Goal: Transaction & Acquisition: Book appointment/travel/reservation

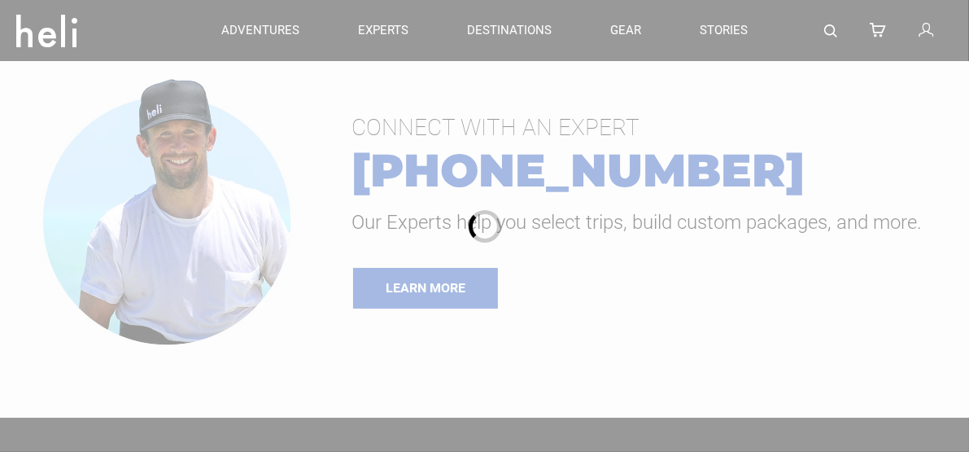
type input "Heli Skiing"
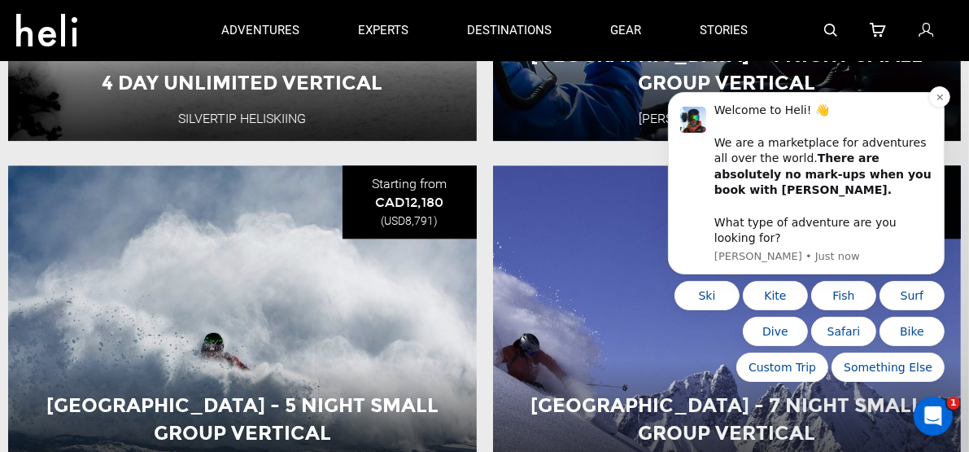
scroll to position [3154, 0]
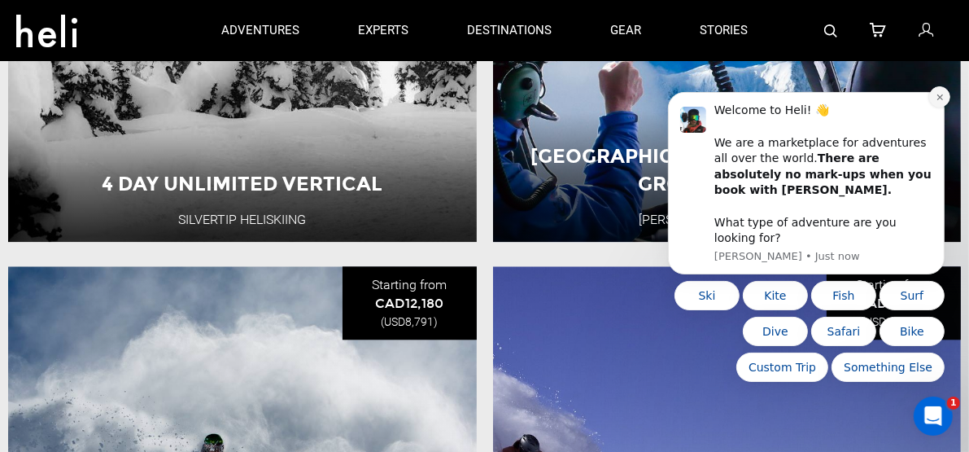
click at [937, 102] on icon "Dismiss notification" at bounding box center [939, 97] width 9 height 9
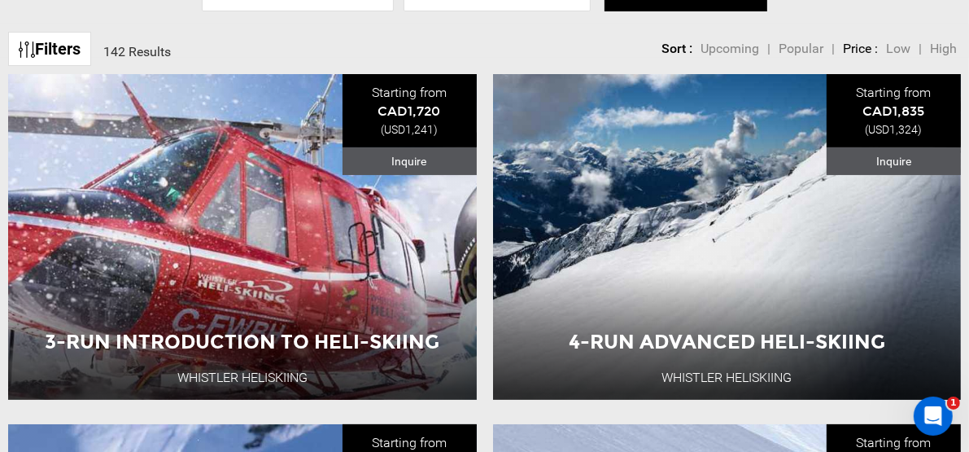
scroll to position [224, 0]
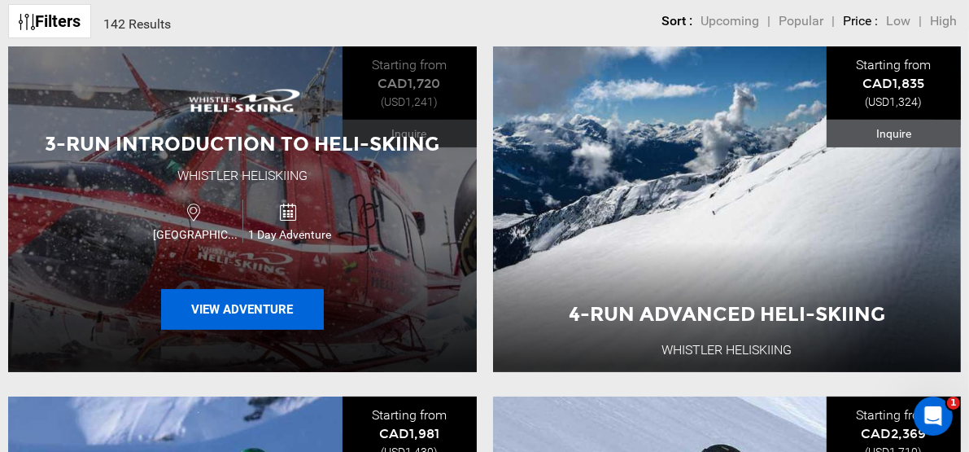
click at [256, 315] on button "View Adventure" at bounding box center [242, 309] width 163 height 41
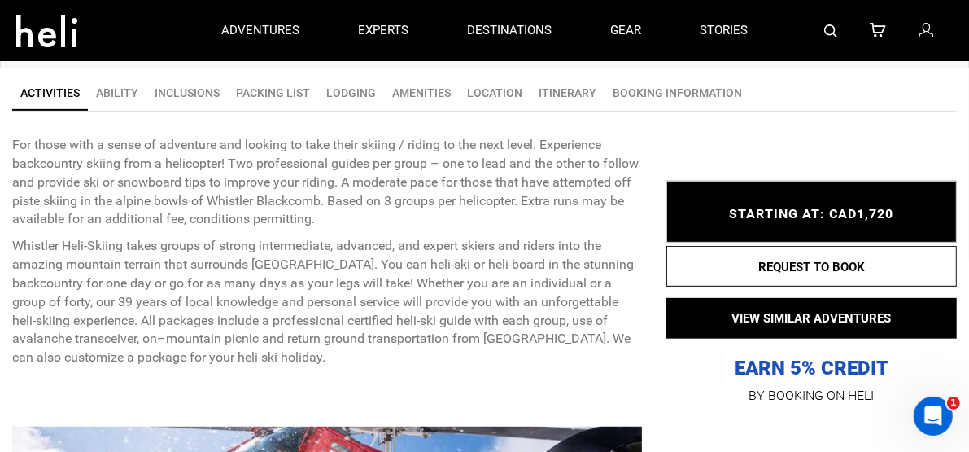
scroll to position [570, 0]
click at [182, 97] on link "Inclusions" at bounding box center [187, 93] width 81 height 33
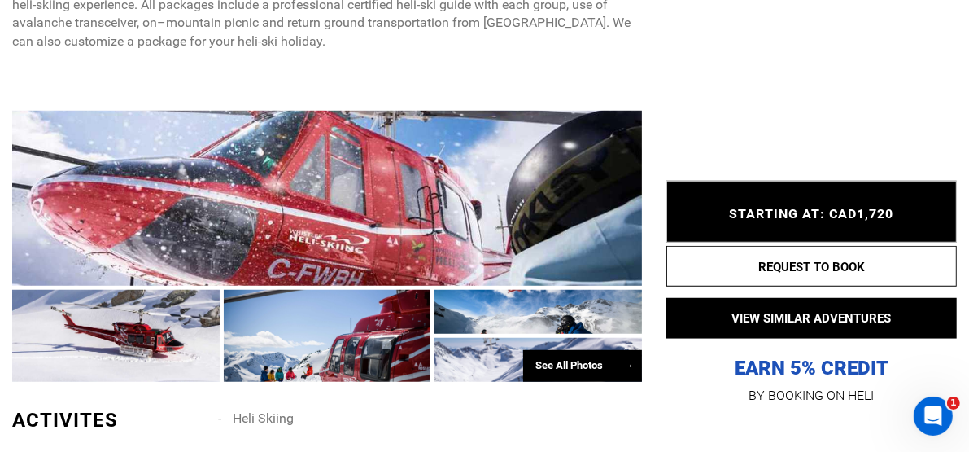
scroll to position [1130, 0]
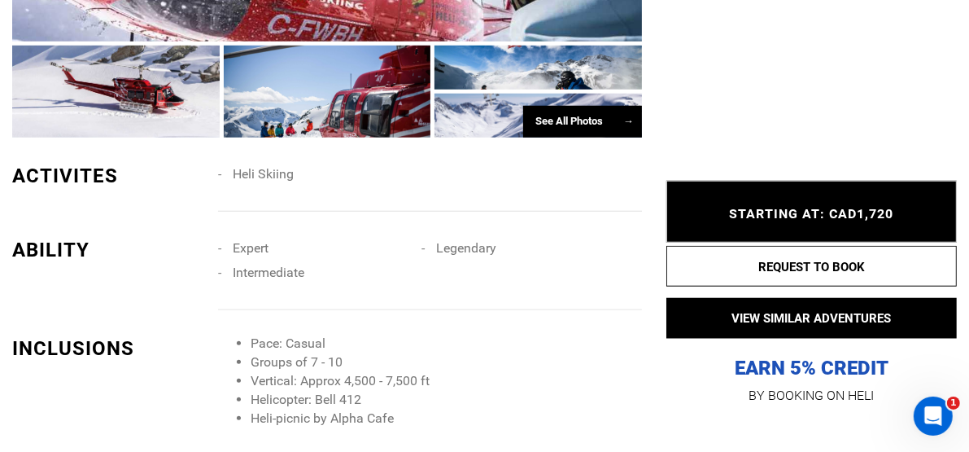
click at [369, 118] on div at bounding box center [328, 92] width 208 height 92
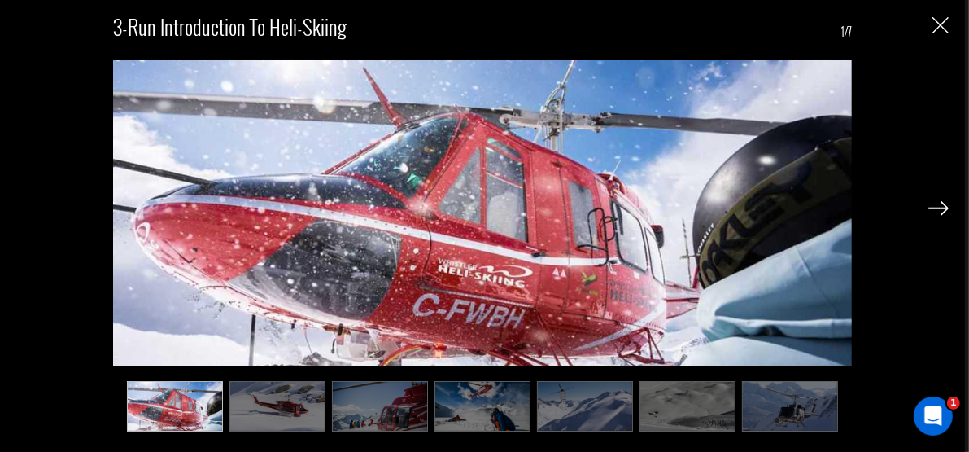
click at [257, 420] on img at bounding box center [278, 406] width 96 height 50
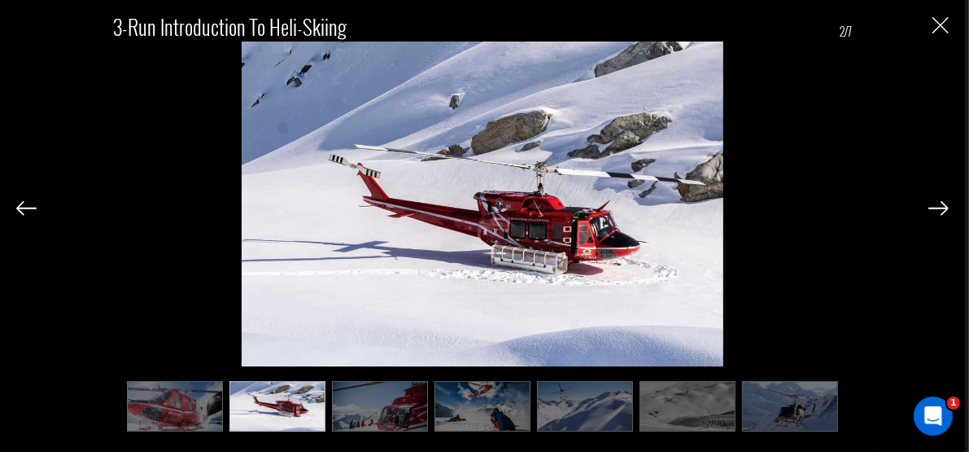
click at [361, 403] on img at bounding box center [380, 406] width 96 height 50
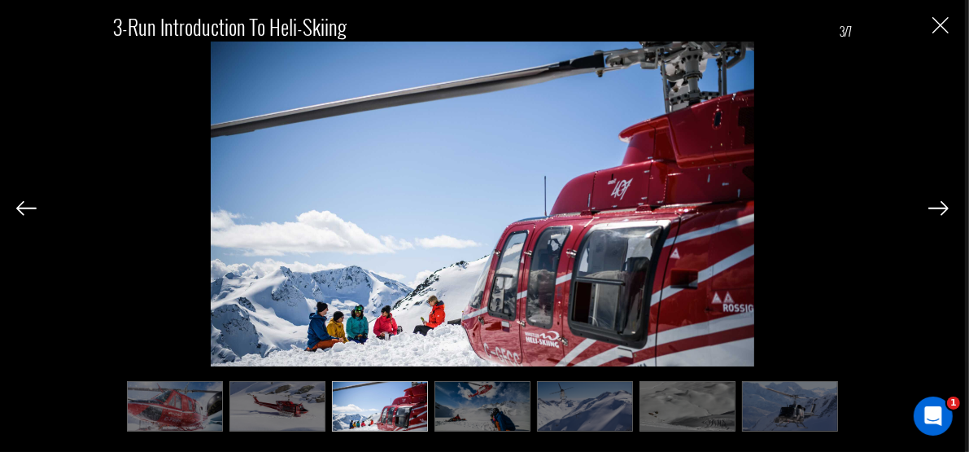
click at [457, 403] on img at bounding box center [483, 406] width 96 height 50
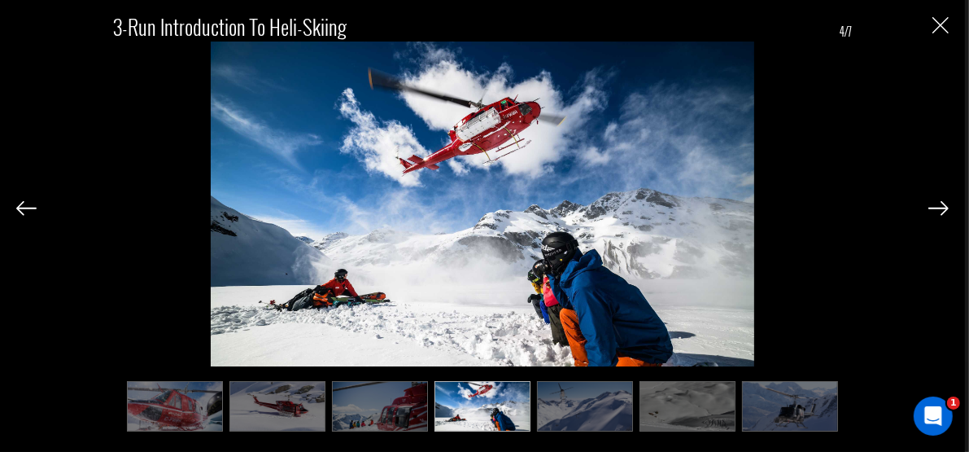
click at [568, 405] on img at bounding box center [585, 406] width 96 height 50
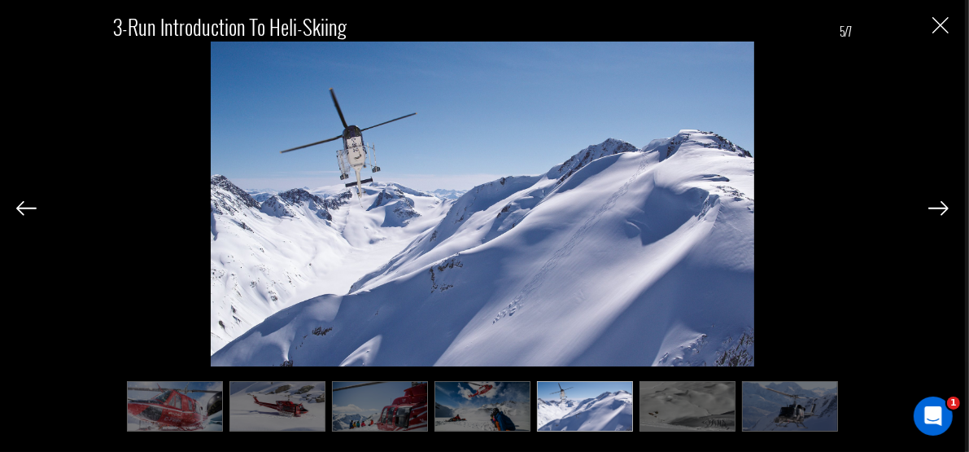
click at [633, 405] on ul at bounding box center [483, 406] width 740 height 50
click at [658, 406] on img at bounding box center [688, 406] width 96 height 50
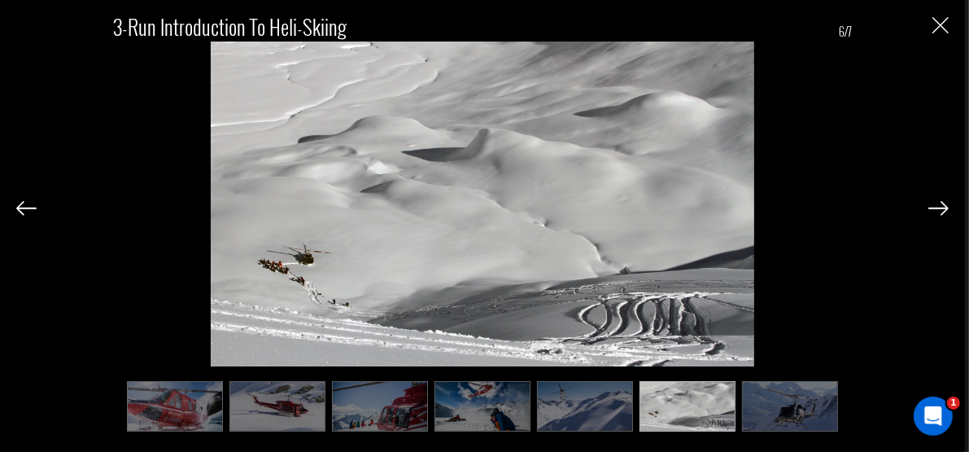
click at [792, 409] on img at bounding box center [790, 406] width 96 height 50
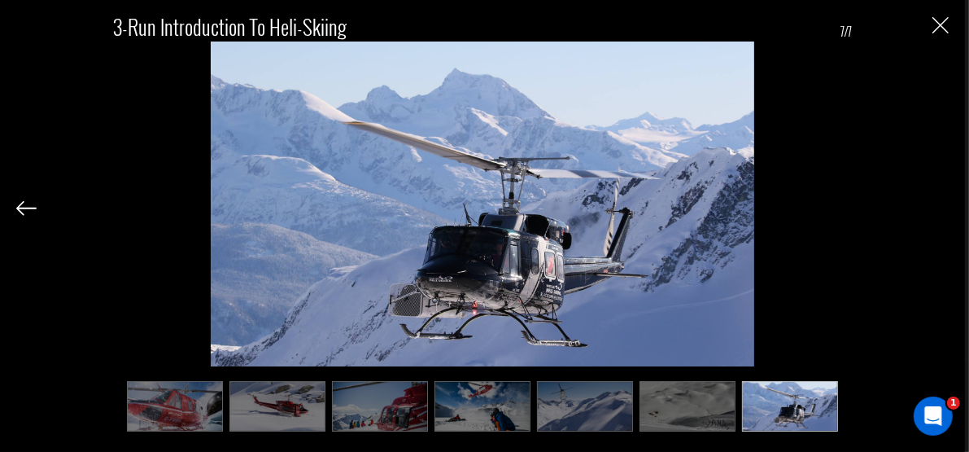
click at [947, 32] on img "Close" at bounding box center [941, 25] width 16 height 16
